Goal: Task Accomplishment & Management: Manage account settings

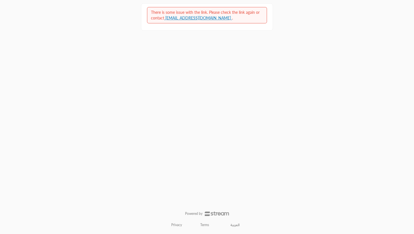
click at [204, 46] on div "There is some issue with the link. Please check the link again or contact [EMAI…" at bounding box center [207, 116] width 132 height 226
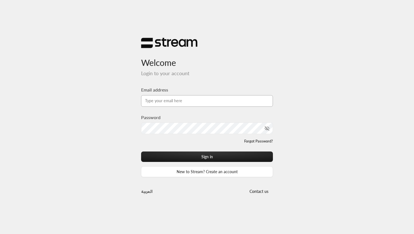
click at [159, 97] on input "Email address" at bounding box center [207, 101] width 132 height 12
type input "technology+v2@streampay.sa"
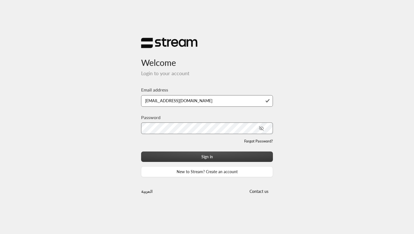
click at [216, 155] on button "Sign in" at bounding box center [207, 156] width 132 height 10
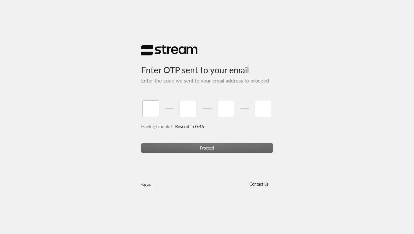
click at [149, 108] on input "tel" at bounding box center [150, 108] width 17 height 17
type input "0"
type input "4"
type input "2"
type input "4"
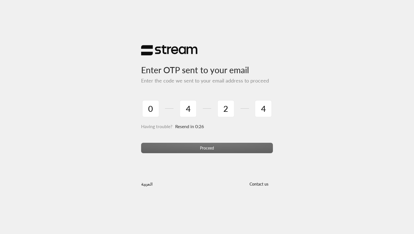
click at [207, 149] on div "Proceed" at bounding box center [207, 150] width 132 height 15
click at [270, 108] on input "tel" at bounding box center [263, 108] width 17 height 17
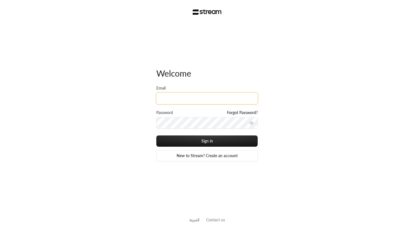
click at [181, 102] on input "Email" at bounding box center [206, 99] width 101 height 12
type input "technology+v2@streampay.sa"
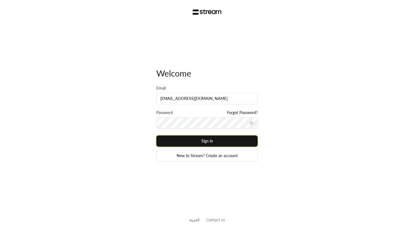
click at [206, 139] on button "Sign in" at bounding box center [206, 140] width 101 height 11
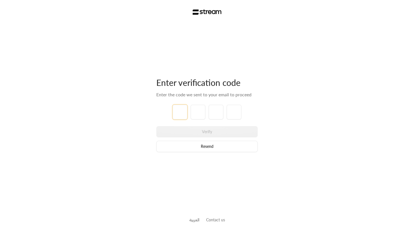
type input "7"
type input "0"
type input "4"
click at [264, 121] on div "Enter verification code Enter the code we sent to your email to proceed 7 0 0 4…" at bounding box center [207, 117] width 414 height 234
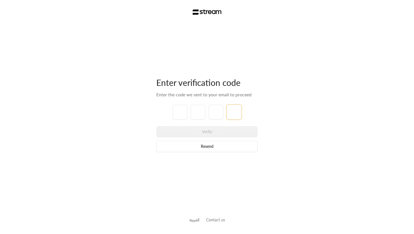
click at [239, 119] on input "tel" at bounding box center [234, 112] width 15 height 15
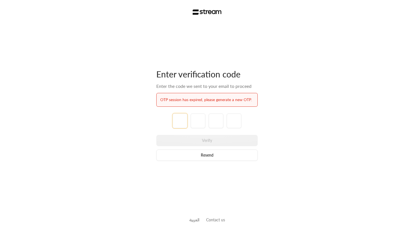
click at [177, 122] on input "tel" at bounding box center [180, 120] width 15 height 15
click at [219, 155] on button "Resend" at bounding box center [206, 154] width 101 height 11
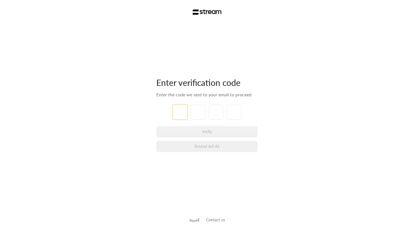
type input "9"
type input "0"
type input "8"
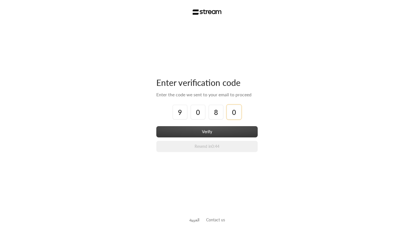
type input "0"
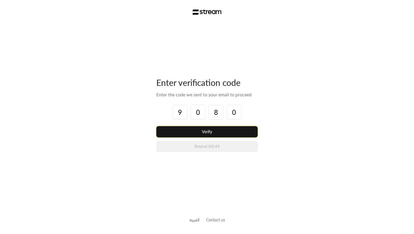
click at [223, 133] on button "Verify" at bounding box center [206, 131] width 101 height 11
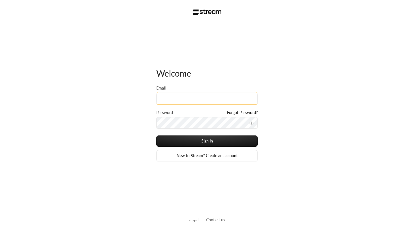
click at [184, 97] on input "Email" at bounding box center [206, 99] width 101 height 12
type input "[EMAIL_ADDRESS][DOMAIN_NAME]"
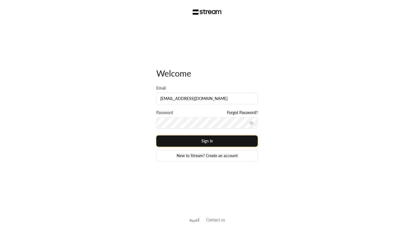
click at [205, 143] on button "Sign in" at bounding box center [206, 140] width 101 height 11
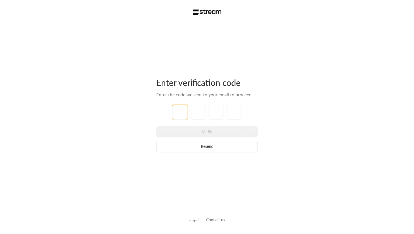
type input "9"
type input "4"
type input "5"
click at [268, 108] on div "Enter verification code Enter the code we sent to your email to proceed 9 4 5 5…" at bounding box center [207, 117] width 414 height 234
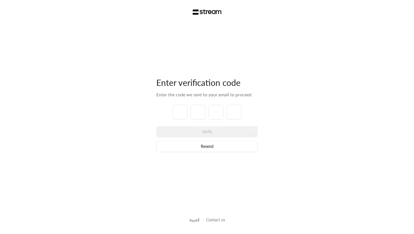
click at [231, 133] on div "Enter verification code Enter the code we sent to your email to proceed Verify …" at bounding box center [206, 114] width 101 height 75
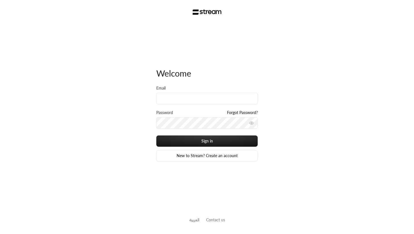
type input "[EMAIL_ADDRESS][DOMAIN_NAME]"
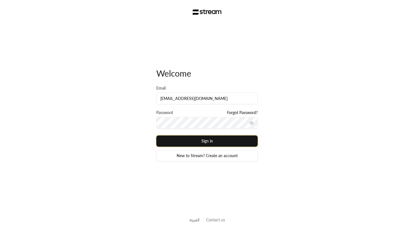
click at [238, 138] on button "Sign in" at bounding box center [206, 140] width 101 height 11
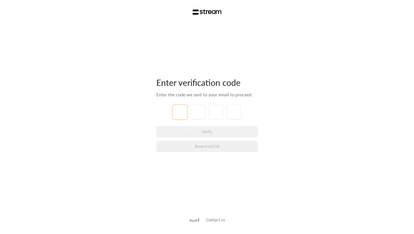
click at [182, 111] on input "tel" at bounding box center [180, 112] width 15 height 15
type input "3"
type input "2"
type input "4"
type input "6"
